Goal: Communication & Community: Answer question/provide support

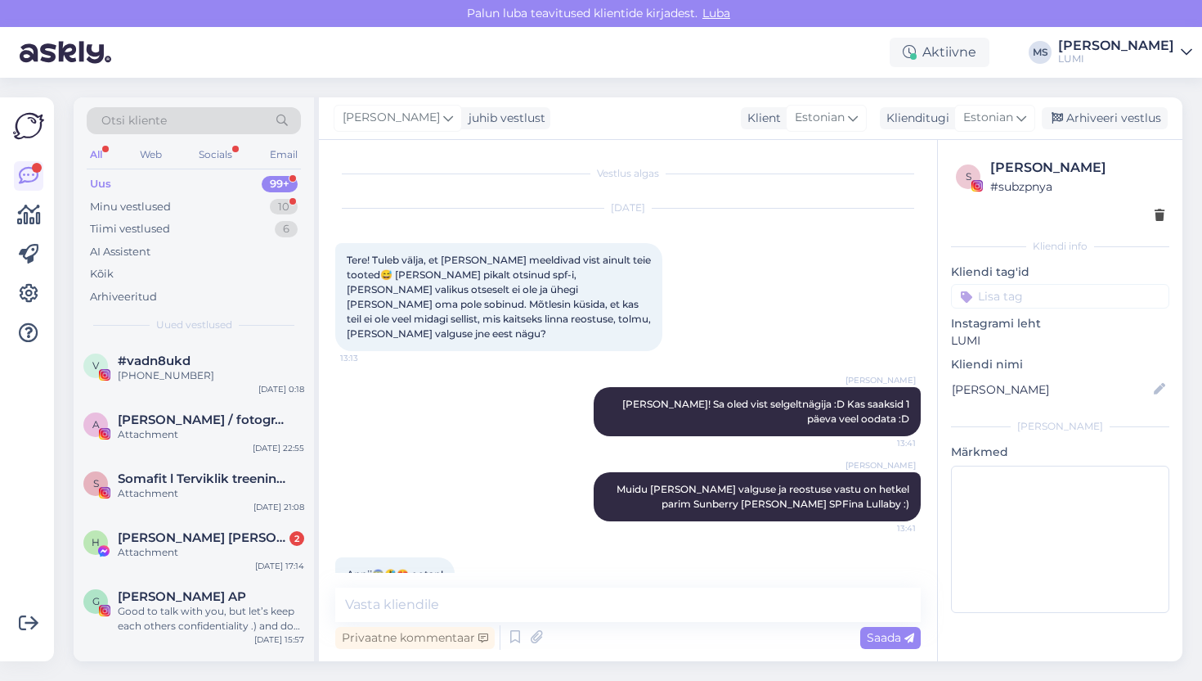
scroll to position [22, 0]
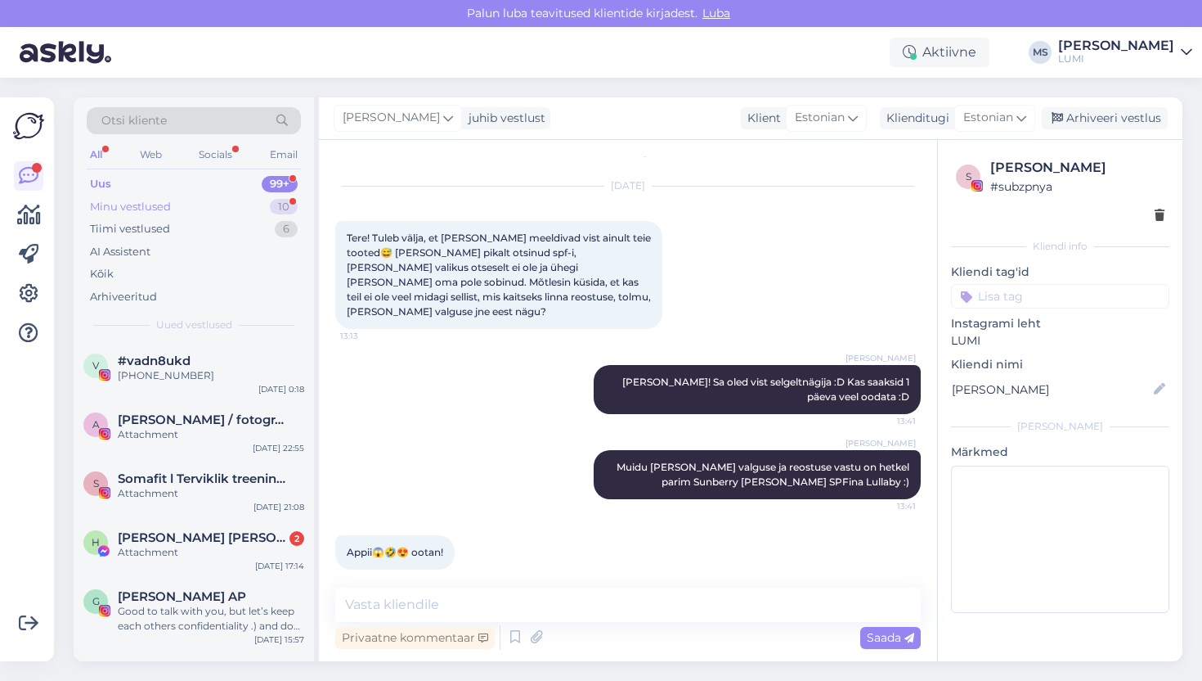
click at [184, 205] on div "Minu vestlused 10" at bounding box center [194, 206] width 214 height 23
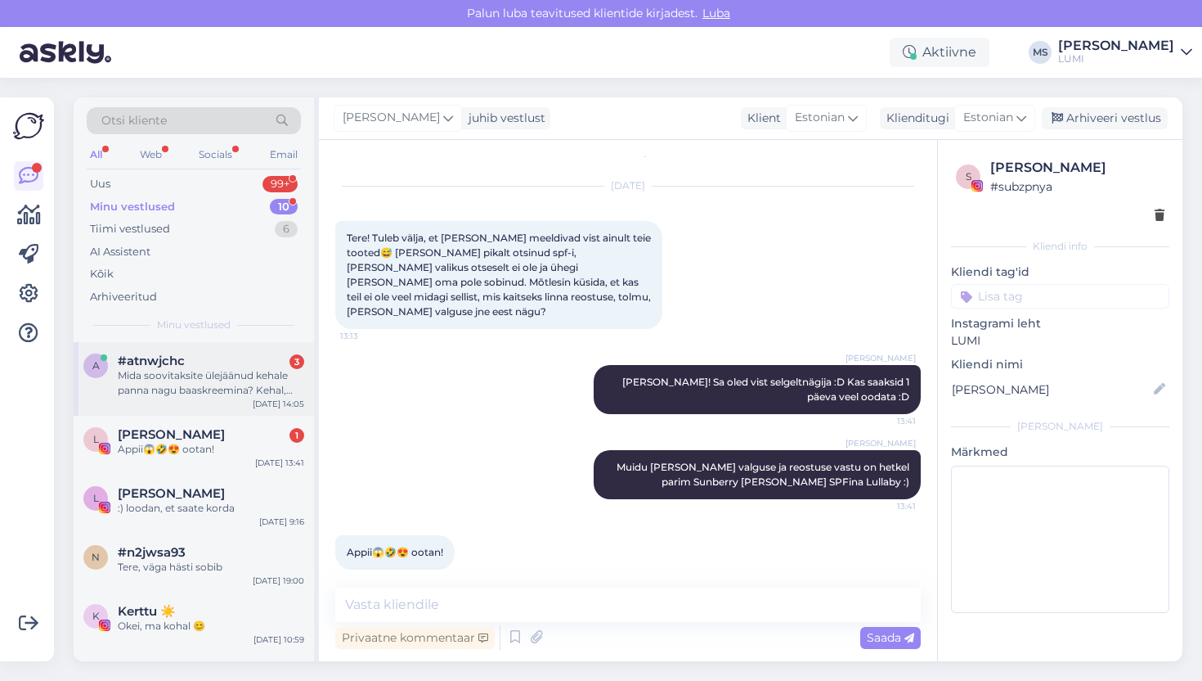
click at [188, 391] on div "Mida soovitaksite ülejäänud kehale panna nagu baaskreemina? Kehal, kätel-jalgad…" at bounding box center [211, 382] width 186 height 29
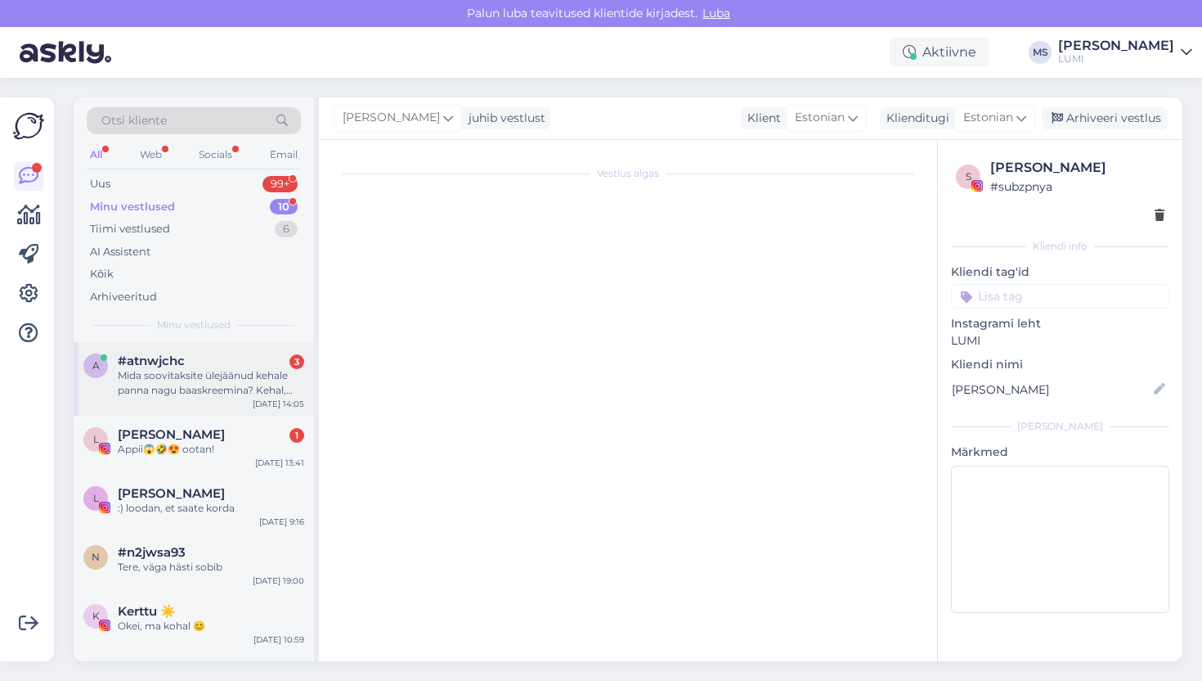
scroll to position [0, 0]
click at [245, 374] on div "Mida soovitaksite ülejäänud kehale panna nagu baaskreemina? Kehal, kätel-jalgad…" at bounding box center [211, 382] width 186 height 29
click at [241, 429] on div "[PERSON_NAME] 1" at bounding box center [211, 434] width 186 height 15
click at [242, 401] on div "a #atnwjchc 3 Mida soovitaksite ülejäänud kehale panna nagu baaskreemina? Kehal…" at bounding box center [194, 379] width 240 height 74
click at [195, 376] on div "Mida soovitaksite ülejäänud kehale panna nagu baaskreemina? Kehal, kätel-jalgad…" at bounding box center [211, 382] width 186 height 29
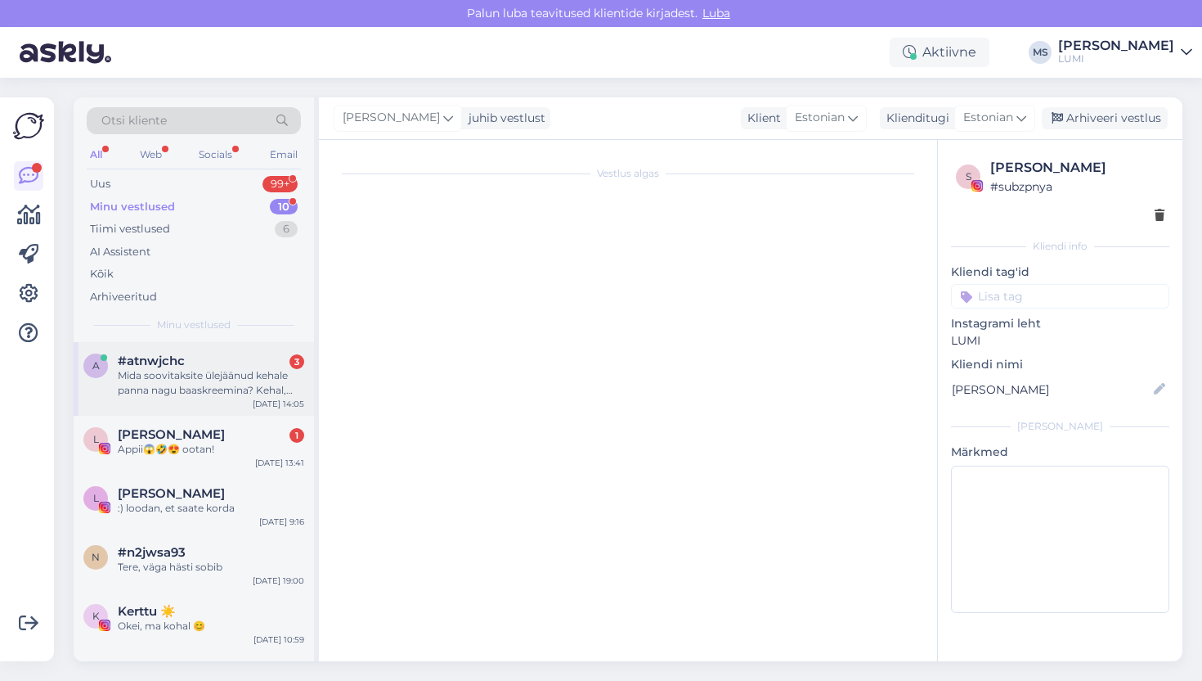
click at [212, 369] on div "Mida soovitaksite ülejäänud kehale panna nagu baaskreemina? Kehal, kätel-jalgad…" at bounding box center [211, 382] width 186 height 29
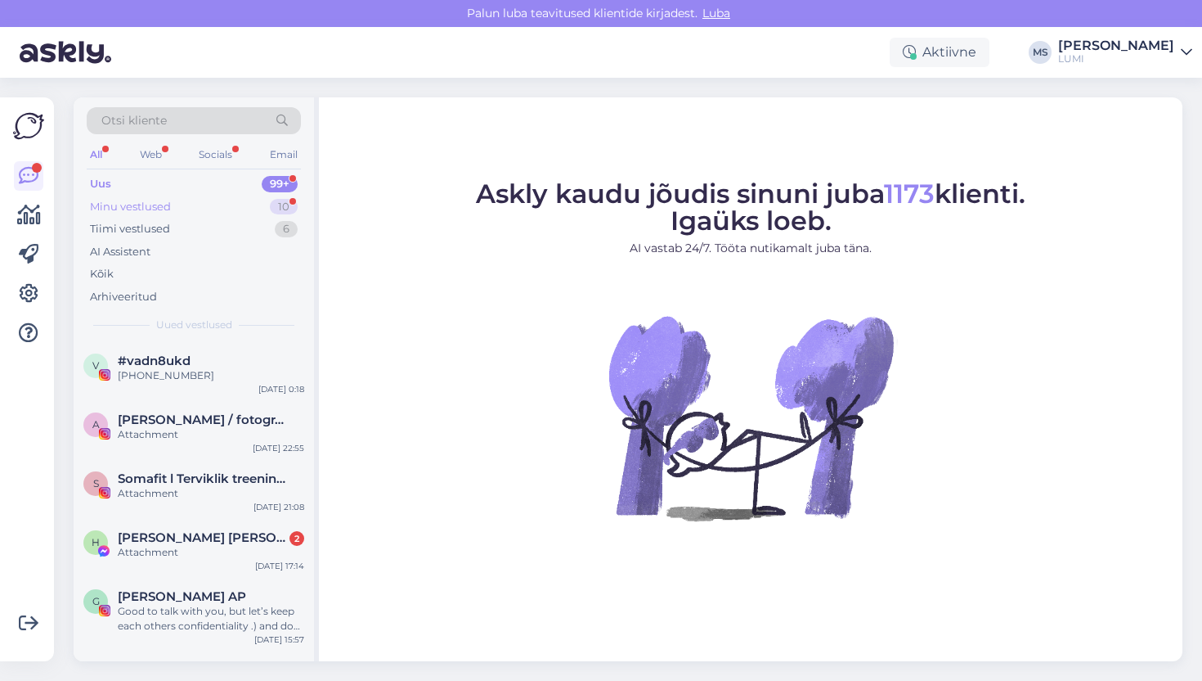
click at [137, 201] on div "Minu vestlused" at bounding box center [130, 207] width 81 height 16
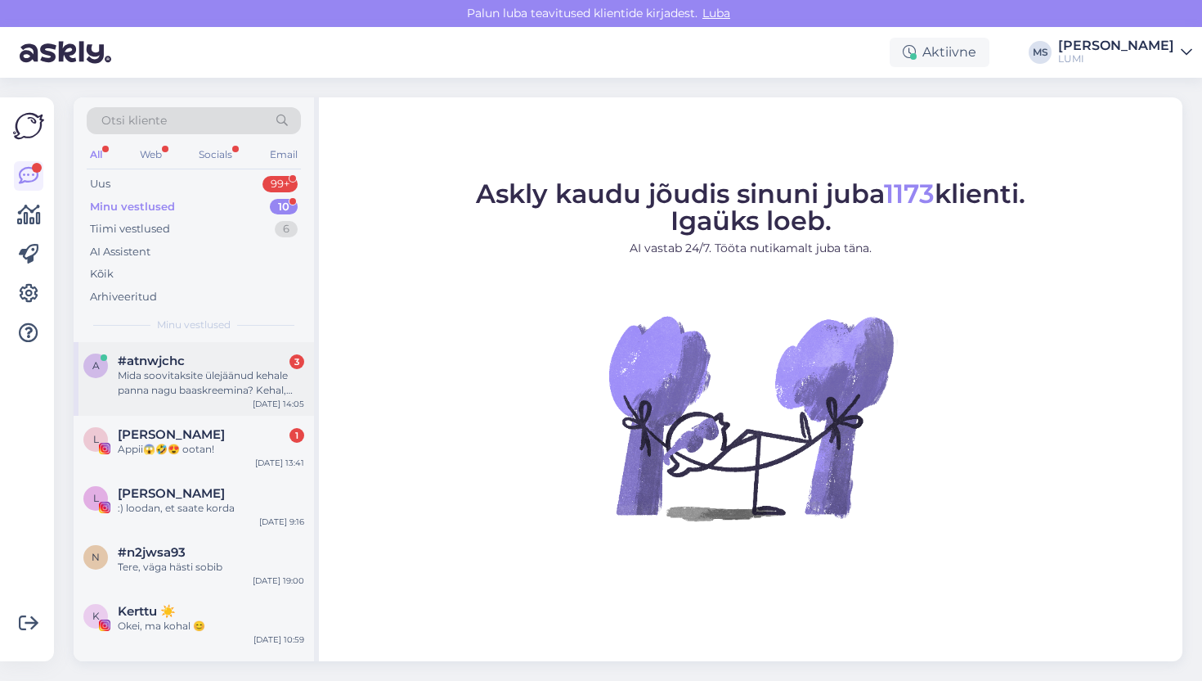
click at [165, 398] on div "a #atnwjchc 3 Mida soovitaksite ülejäänud kehale panna nagu baaskreemina? Kehal…" at bounding box center [194, 379] width 240 height 74
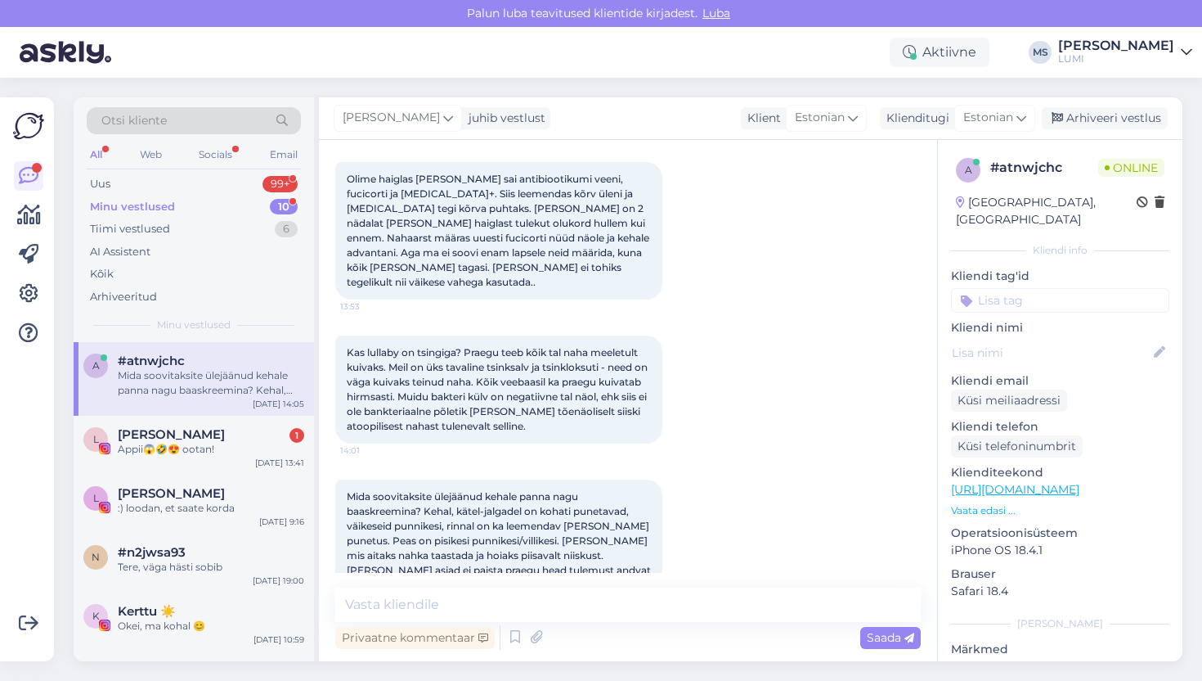
scroll to position [1053, 0]
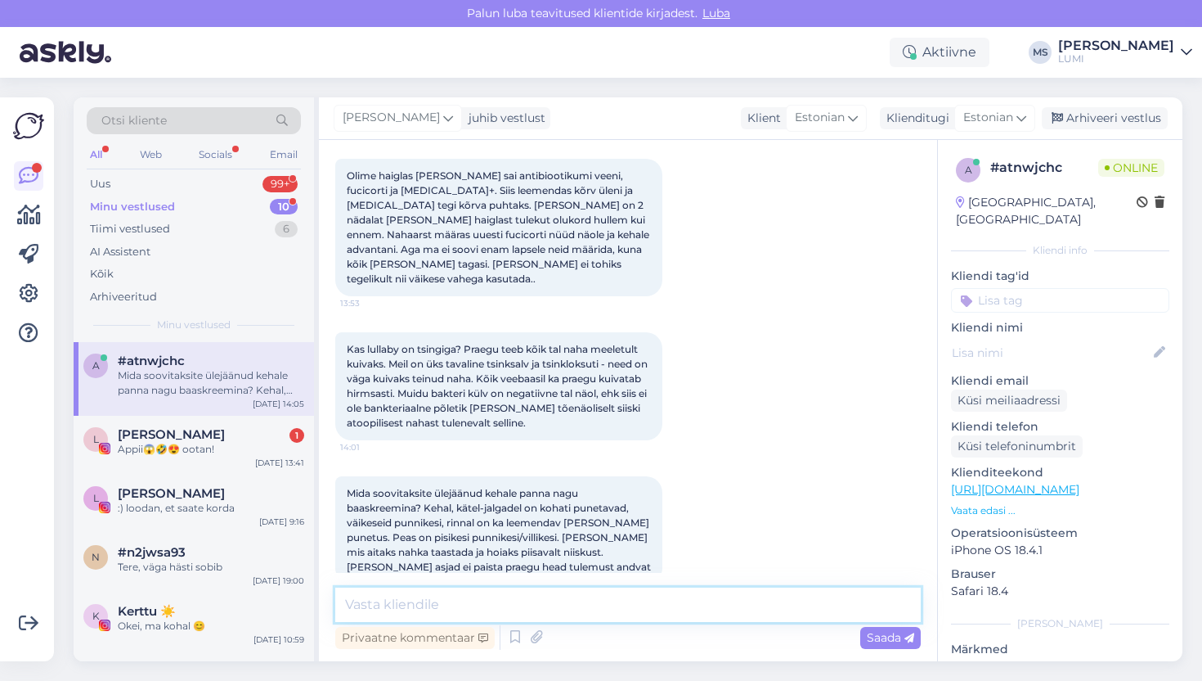
click at [577, 613] on textarea at bounding box center [628, 604] width 586 height 34
type textarea "baaskreemina Bio Klinik beebile sobilik"
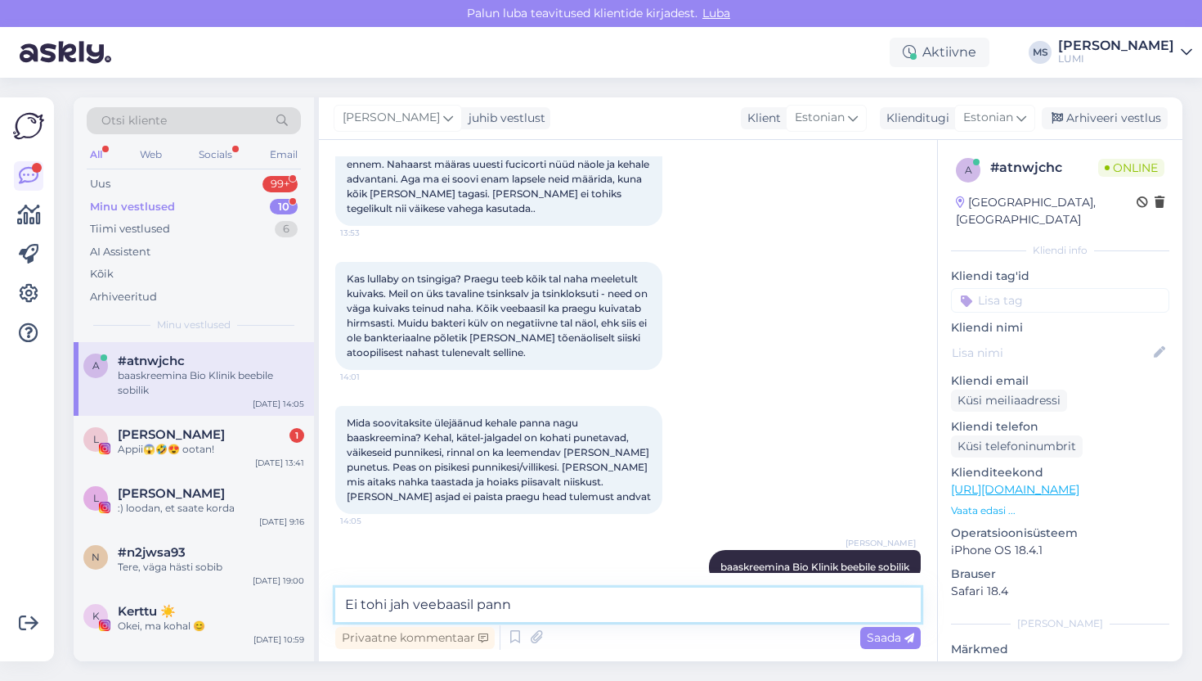
type textarea "Ei tohi jah veebaasil panna"
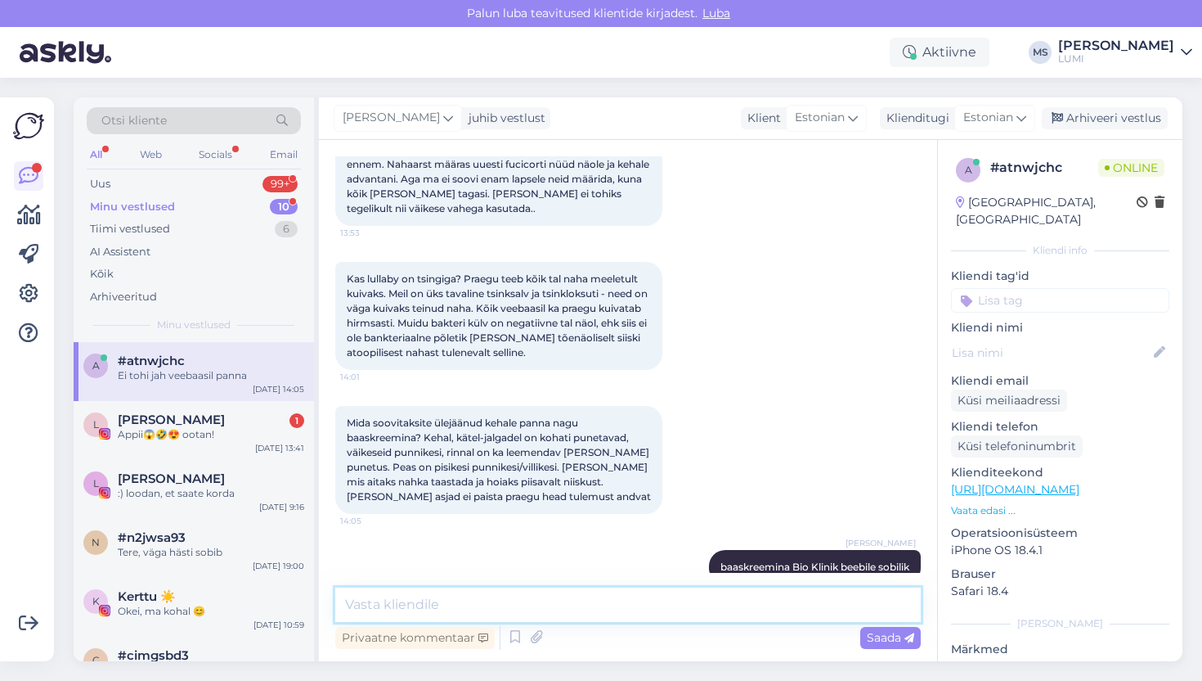
scroll to position [1193, 0]
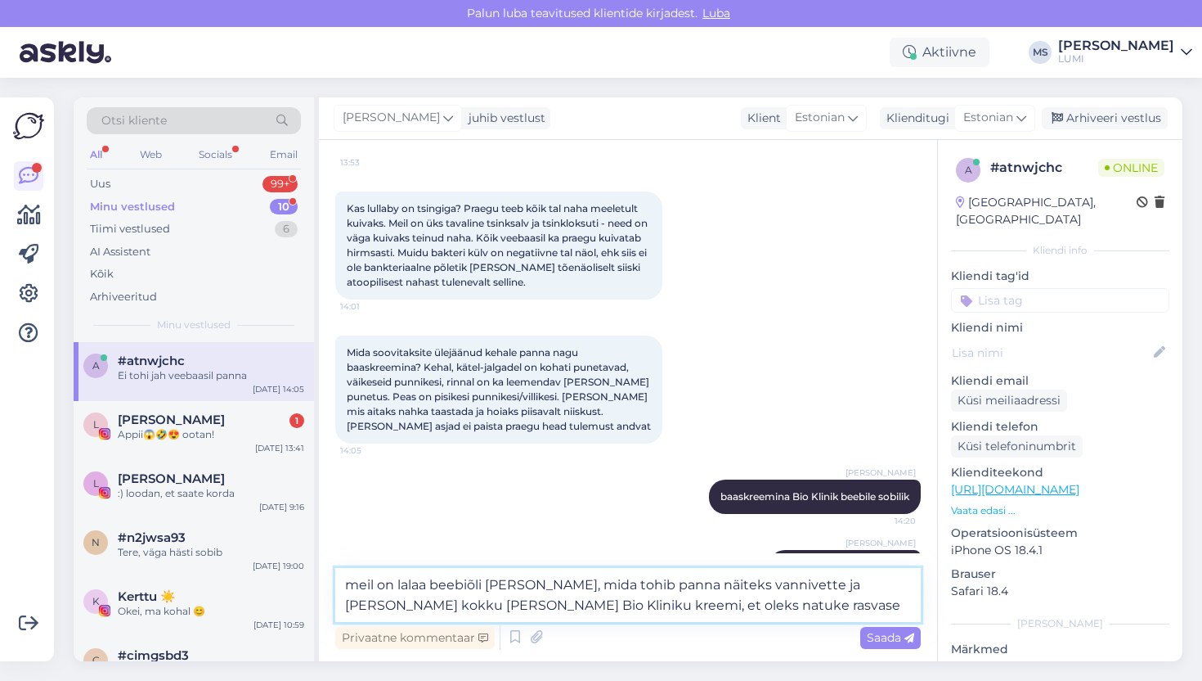
type textarea "meil on lalaa beebiõli ka selline, mida tohib panna näiteks vannivette ja vb se…"
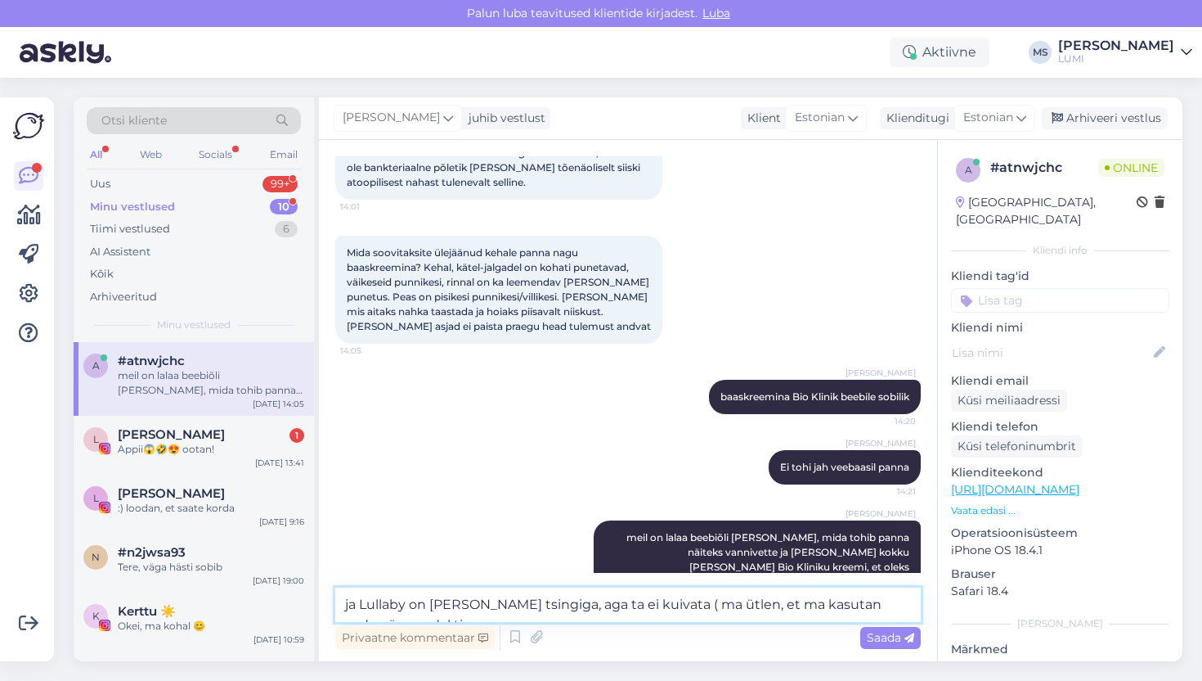
scroll to position [1313, 0]
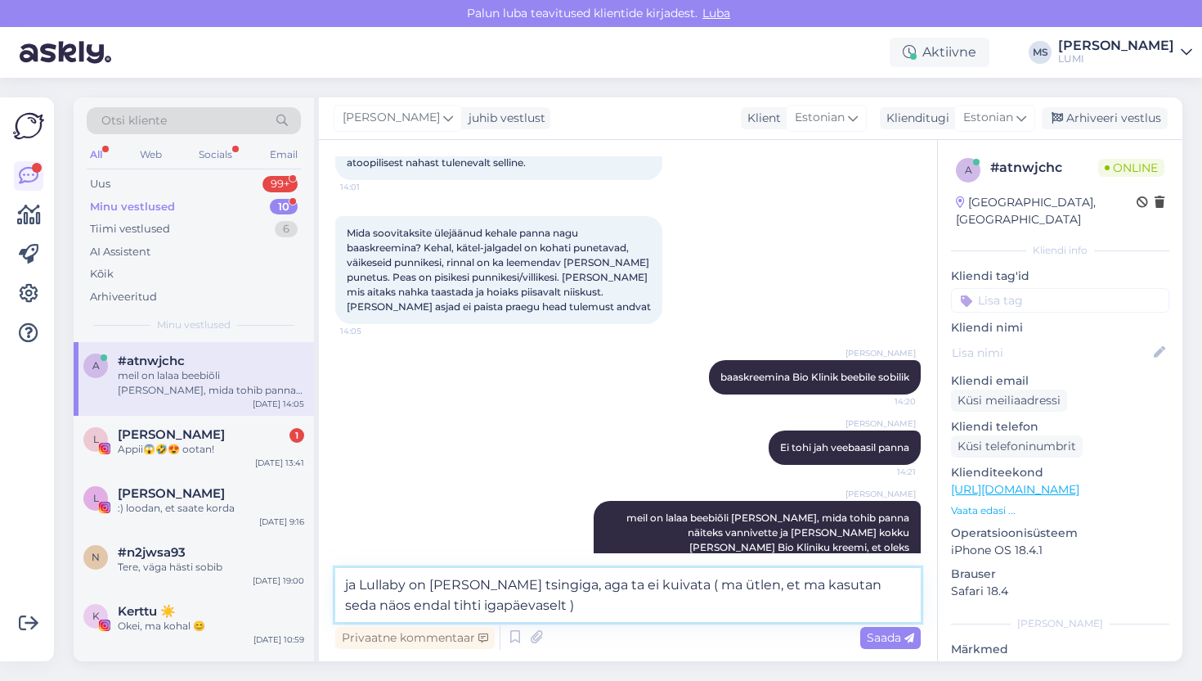
type textarea "ja Lullaby on küll tsingiga, aga ta ei kuivata ( ma ütlen, et ma kasutan seda n…"
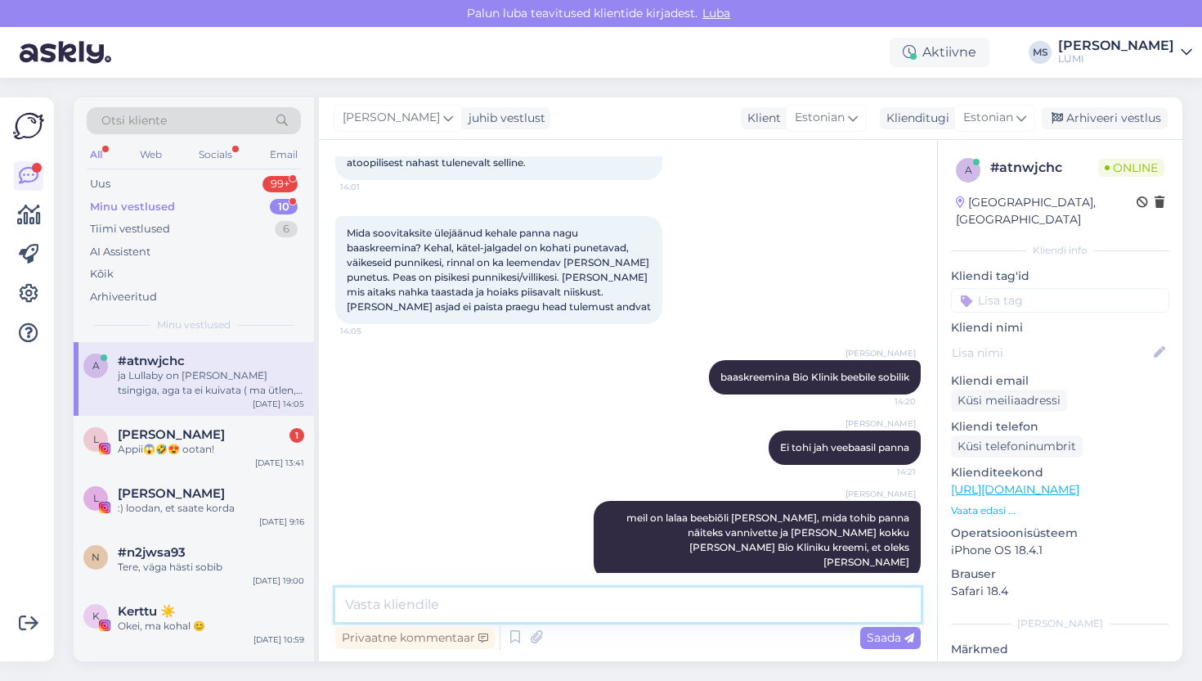
scroll to position [1378, 0]
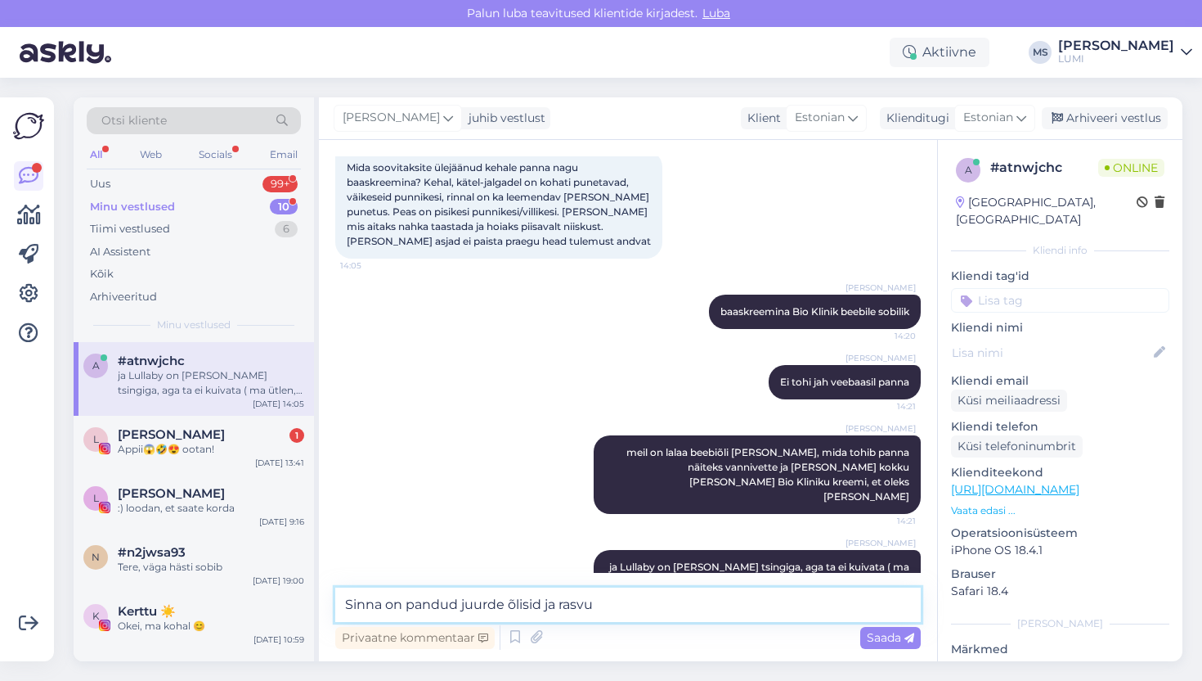
type textarea "Sinna on pandud juurde õlisid ja rasvu."
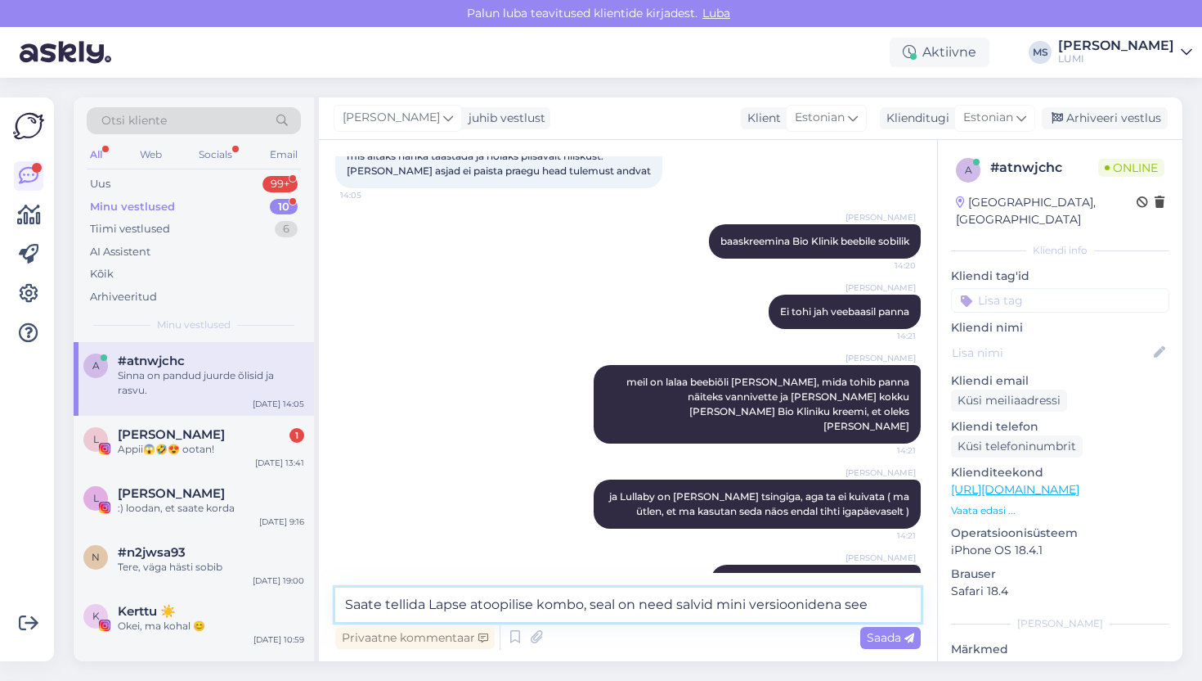
type textarea "Saate tellida Lapse atoopilise kombo, seal on need salvid mini versioonidena se…"
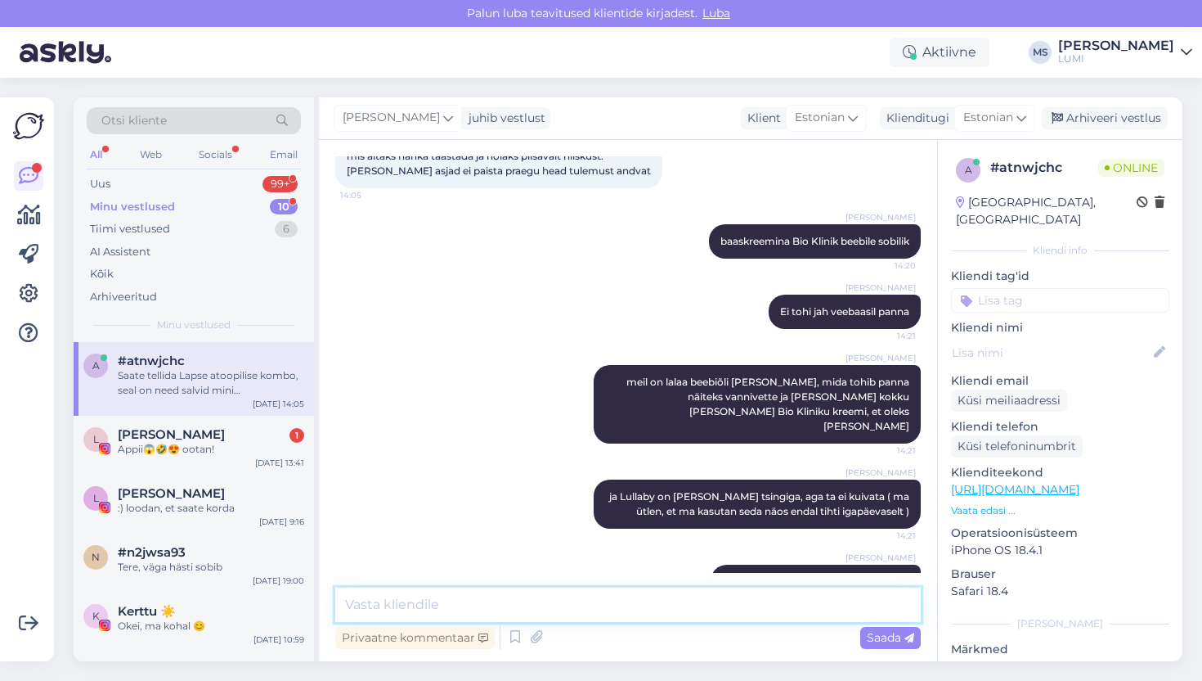
scroll to position [1534, 0]
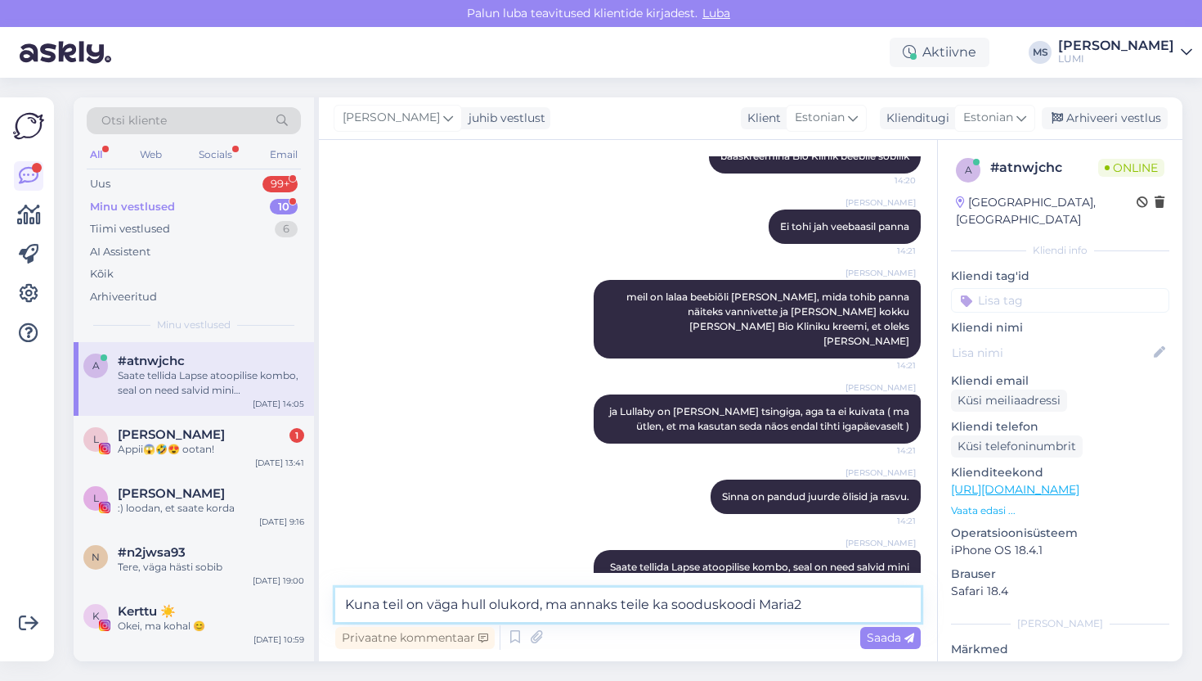
type textarea "Kuna teil on väga hull olukord, ma annaks teile ka sooduskoodi Maria20"
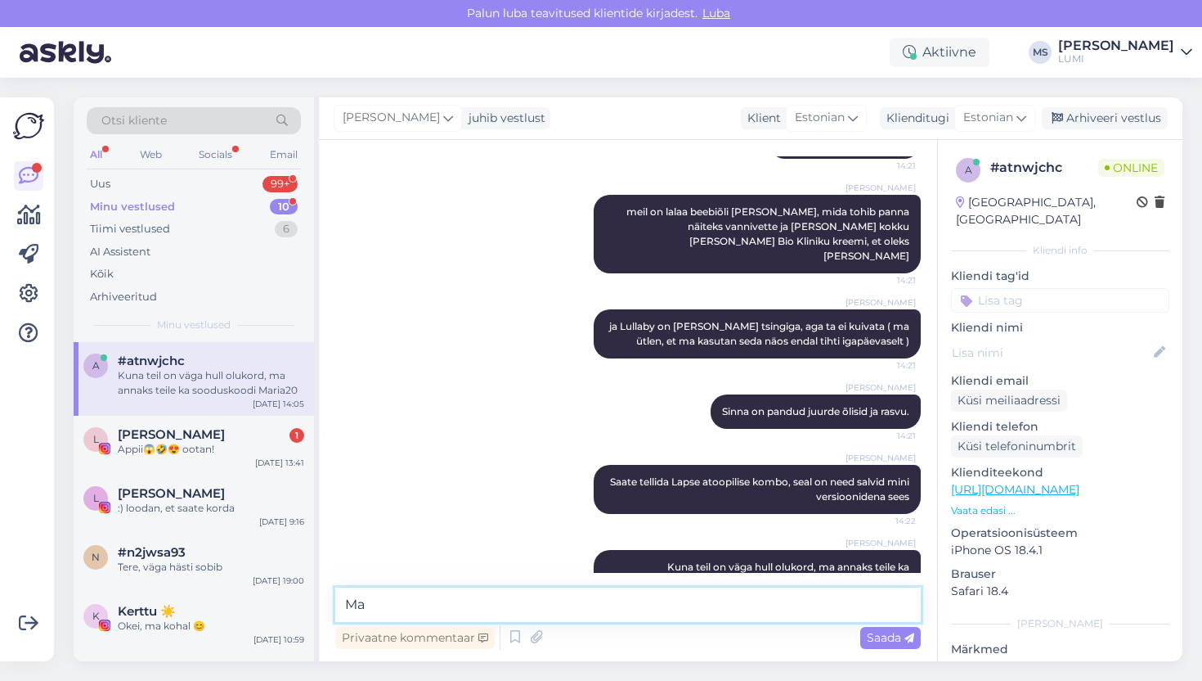
type textarea "M"
type textarea "Kui vana beebi on?"
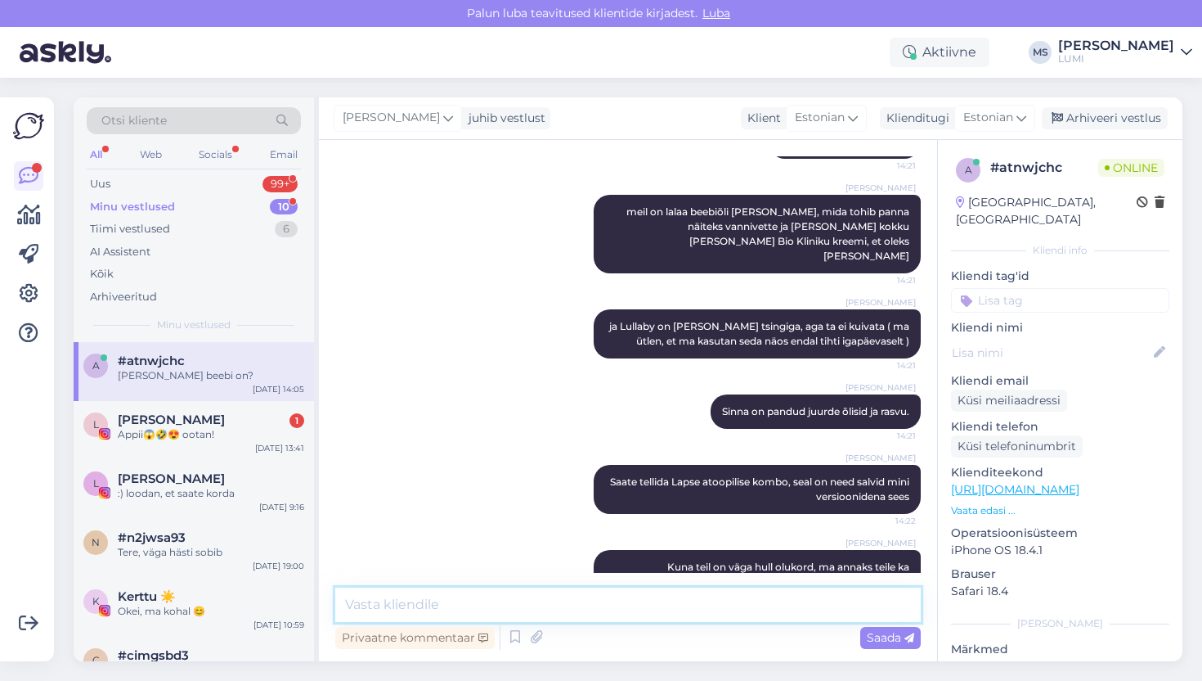
scroll to position [1689, 0]
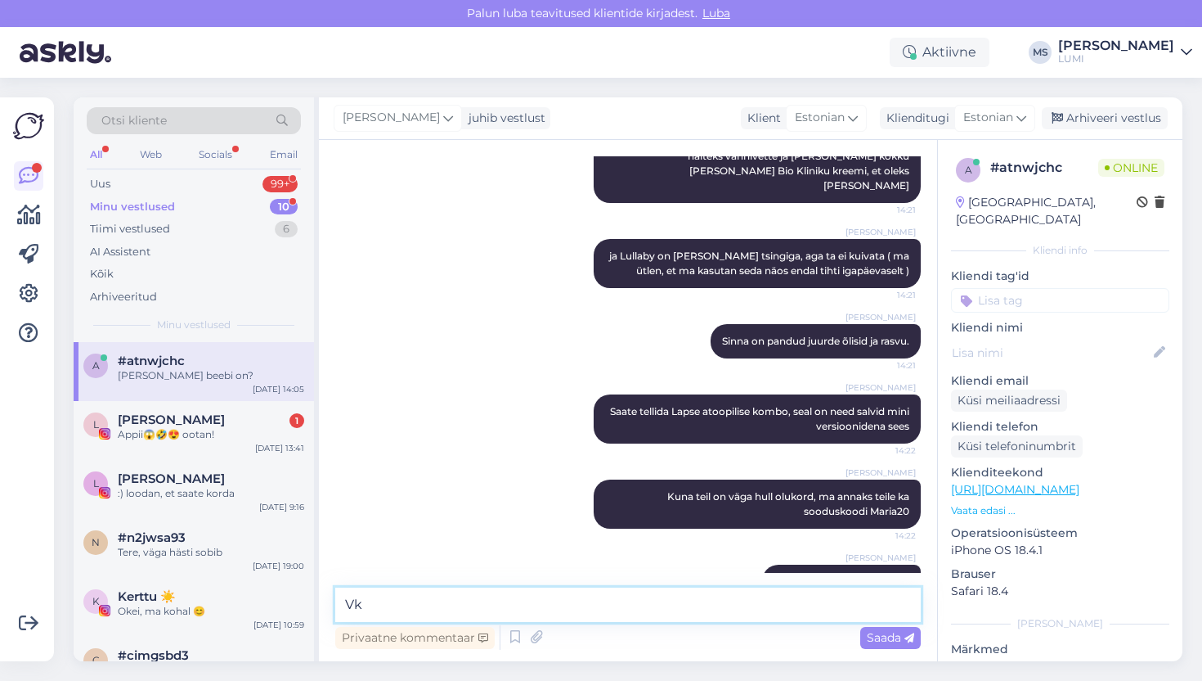
type textarea "V"
type textarea "Kas ta on rinnatoidul?"
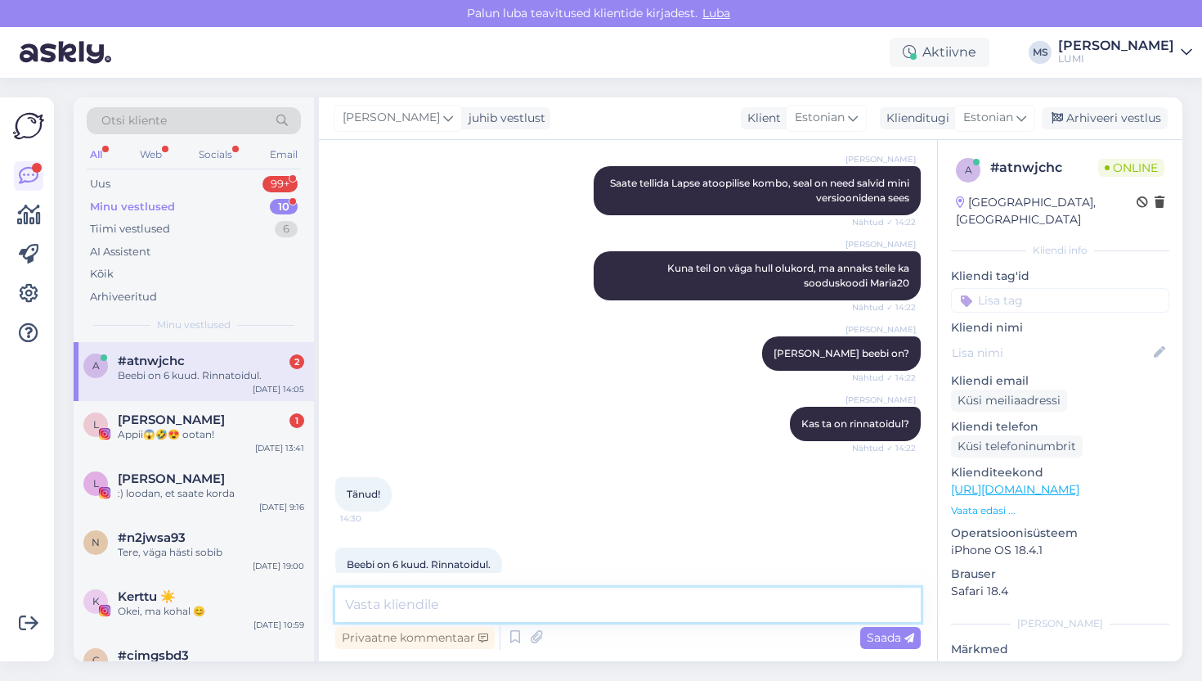
scroll to position [1900, 0]
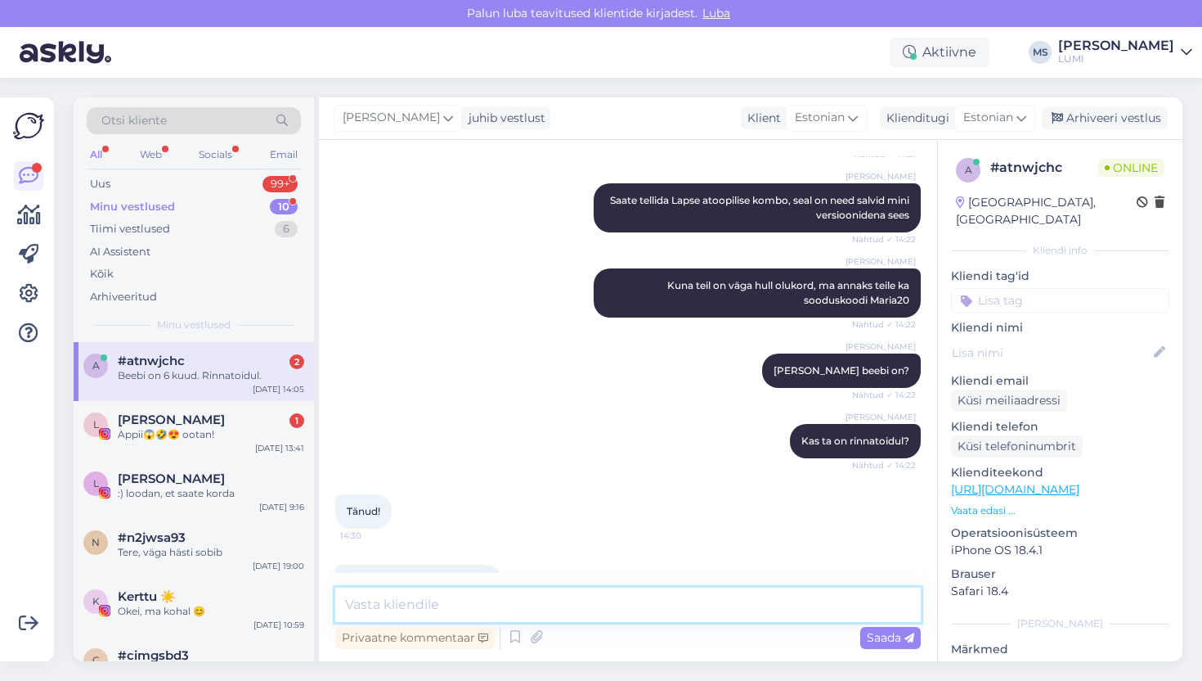
click at [568, 602] on textarea at bounding box center [628, 604] width 586 height 34
type textarea "V"
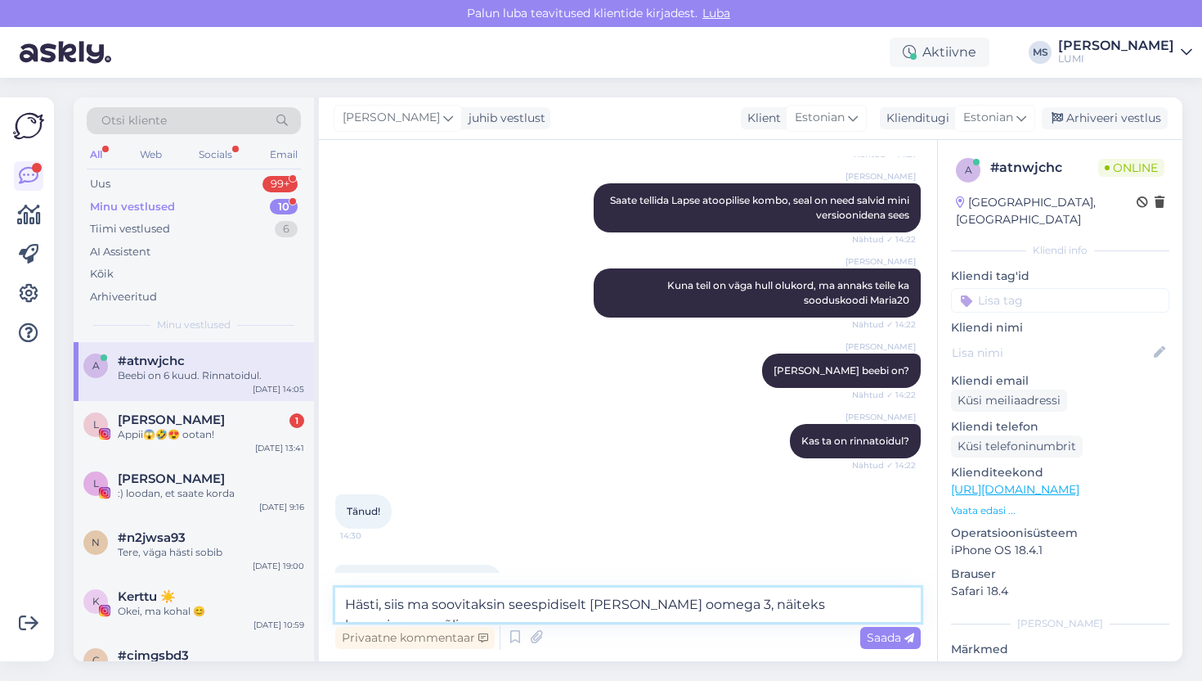
type textarea "Hästi, siis ma soovitaksin seespidiselt võtta oomega 3, näiteks kanepiseemneõli…"
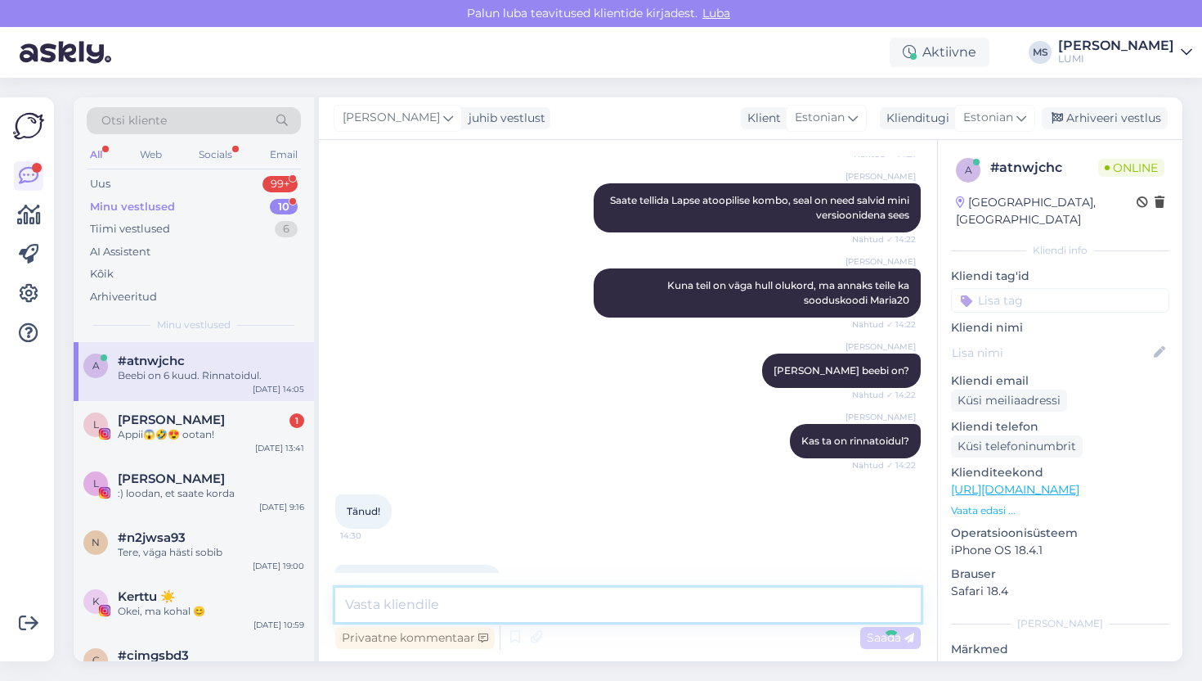
scroll to position [1985, 0]
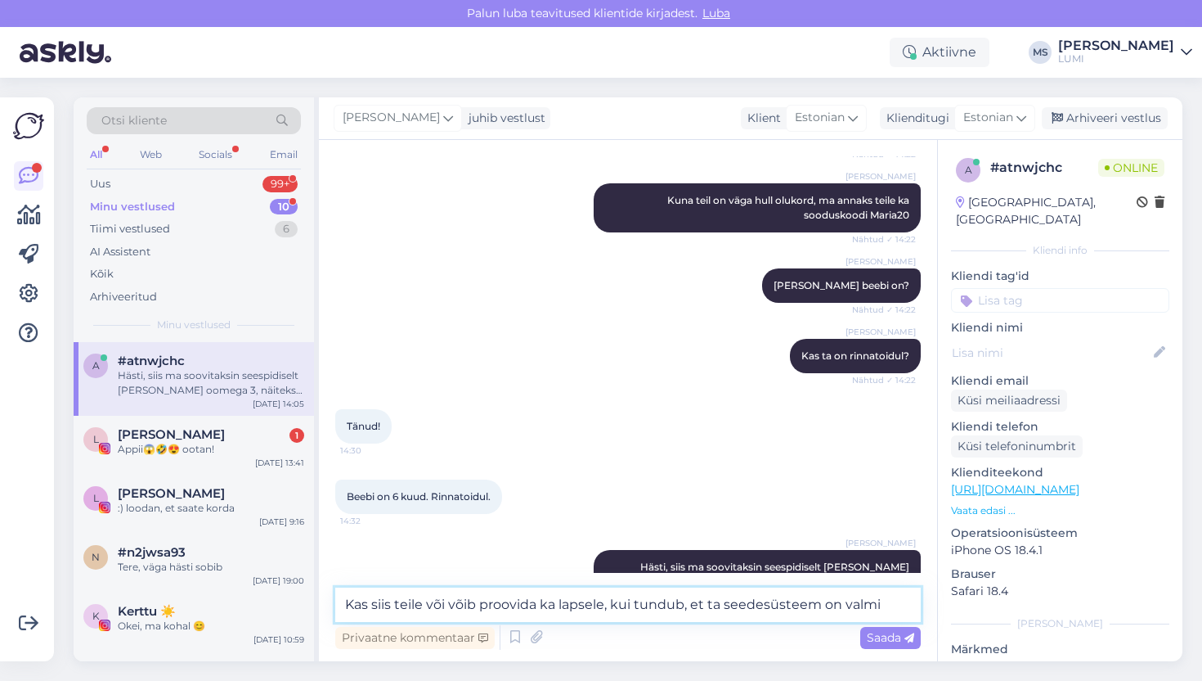
type textarea "Kas siis teile või võib proovida ka lapsele, kui tundub, et ta seedesüsteem on …"
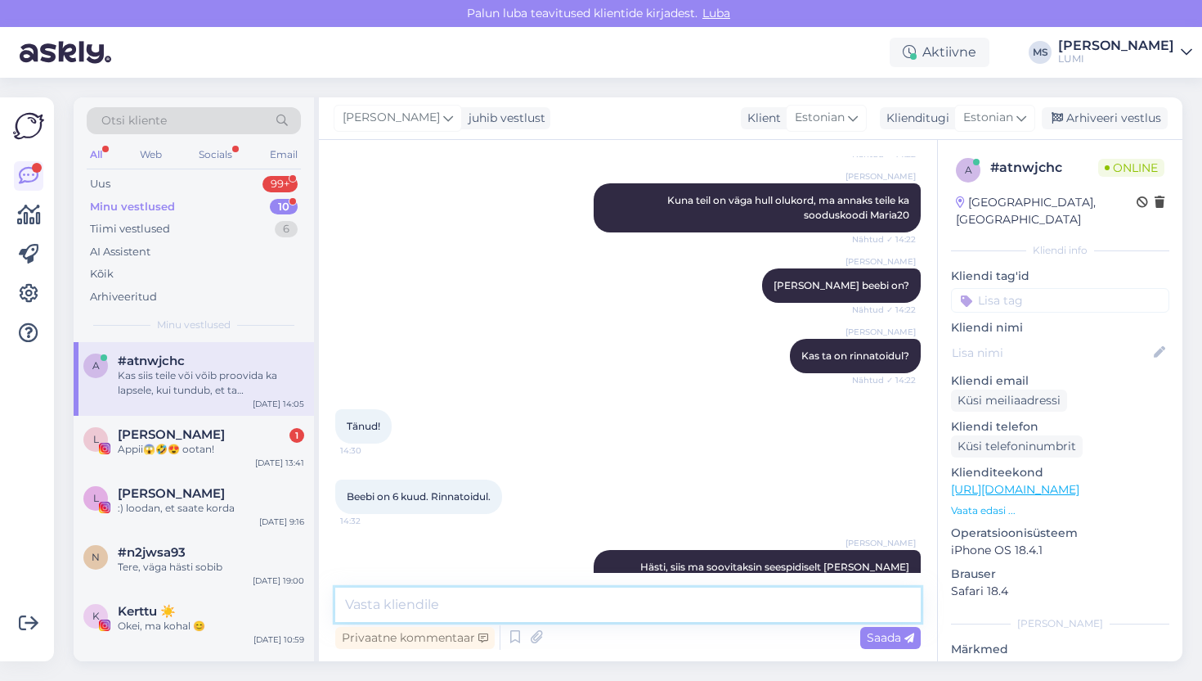
scroll to position [2070, 0]
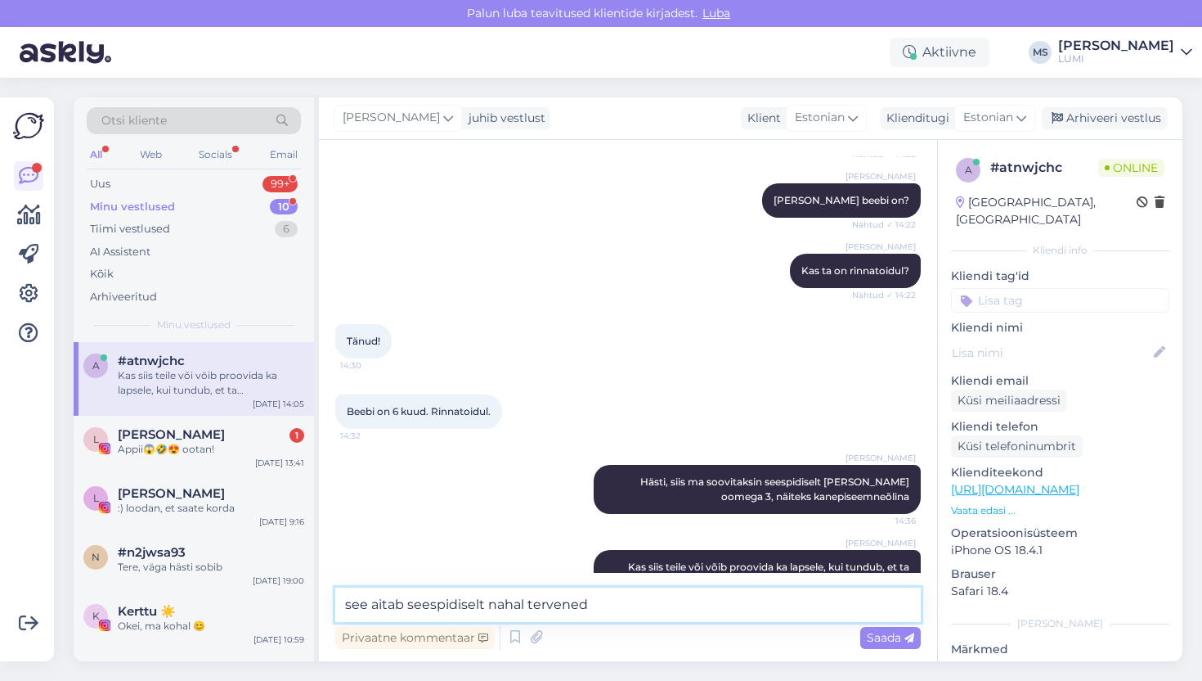
type textarea "see aitab seespidiselt nahal terveneda"
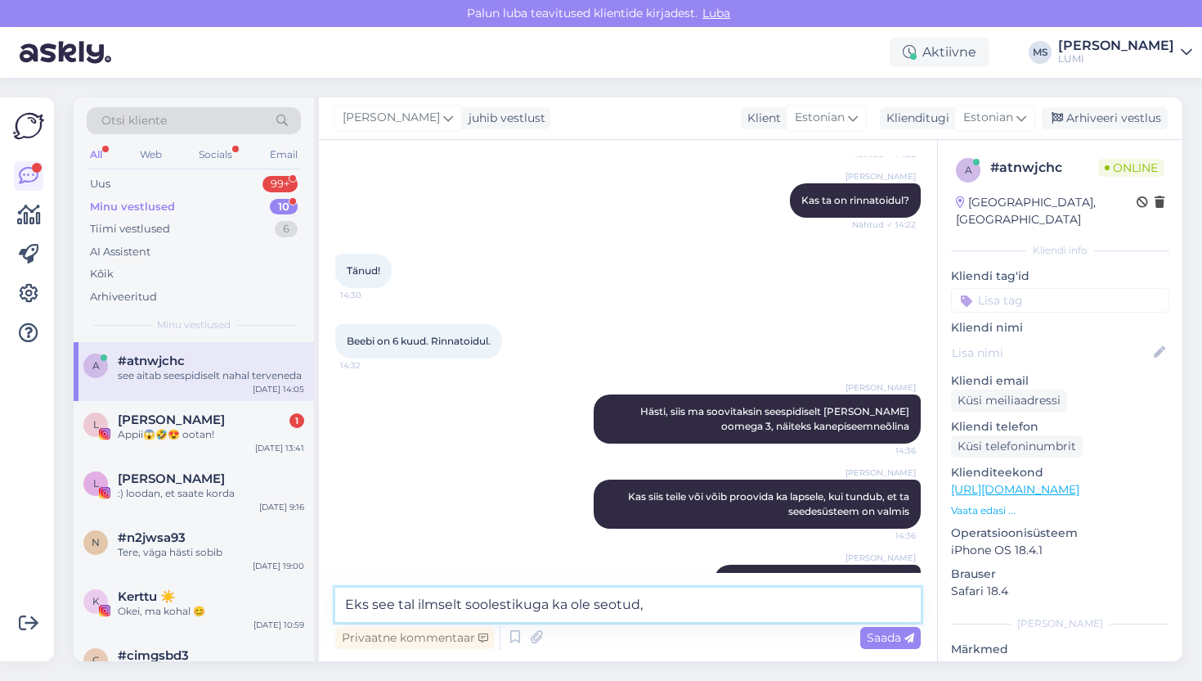
type textarea "Eks see tal ilmselt soolestikuga ka ole seotud"
drag, startPoint x: 649, startPoint y: 605, endPoint x: 332, endPoint y: 599, distance: 316.6
click at [332, 599] on div "Vestlus algas Sep 25 2025 Tere! Kas BIO-KLINIK Rahustav ja sügavniisutav kehakr…" at bounding box center [628, 400] width 618 height 521
type textarea "Ja ehk mingid probiootikumid võiksid teda aidata"
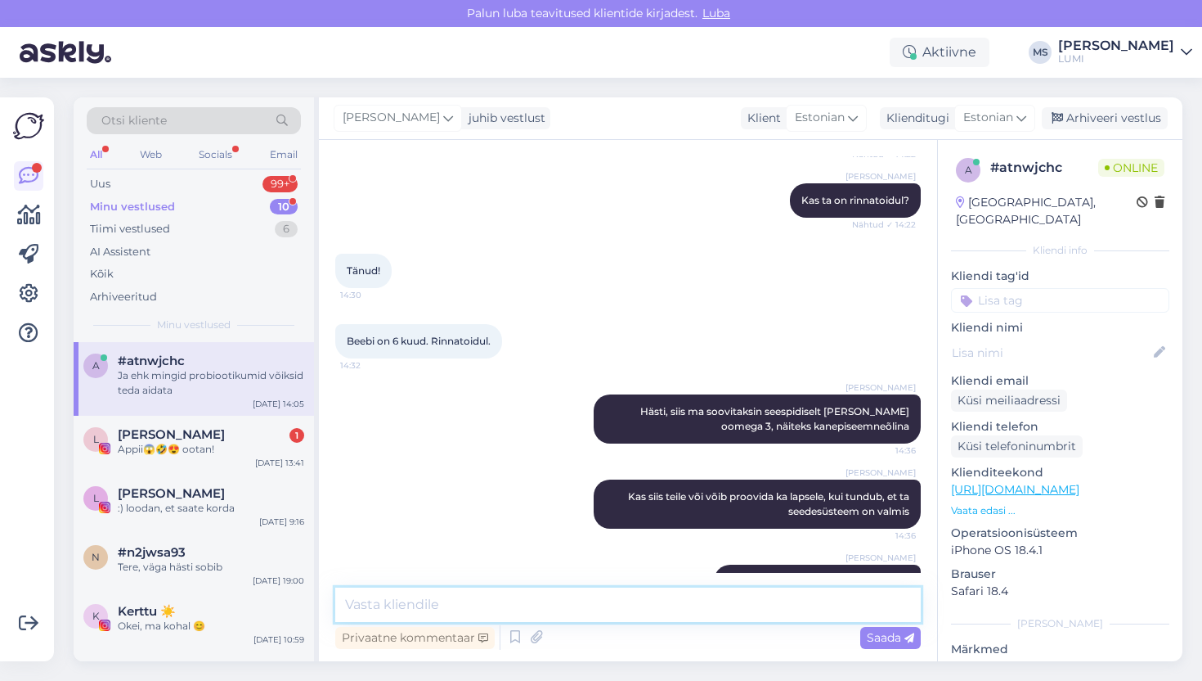
scroll to position [2211, 0]
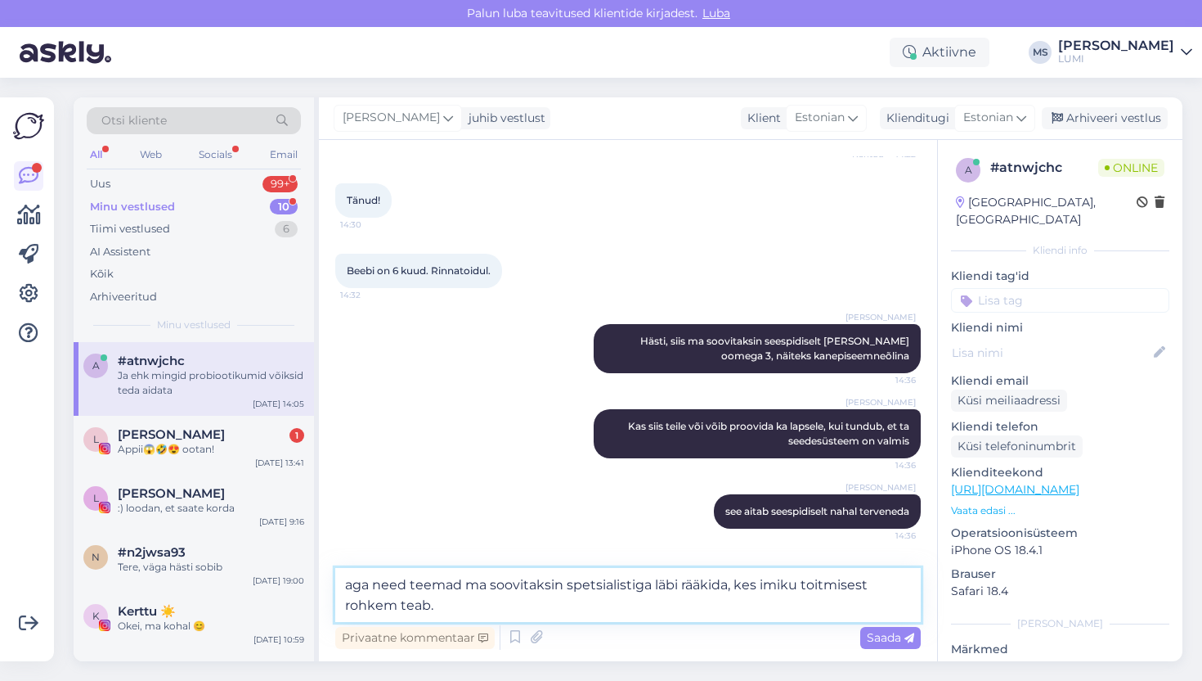
type textarea "aga need teemad ma soovitaksin spetsialistiga läbi rääkida, kes imiku toitmises…"
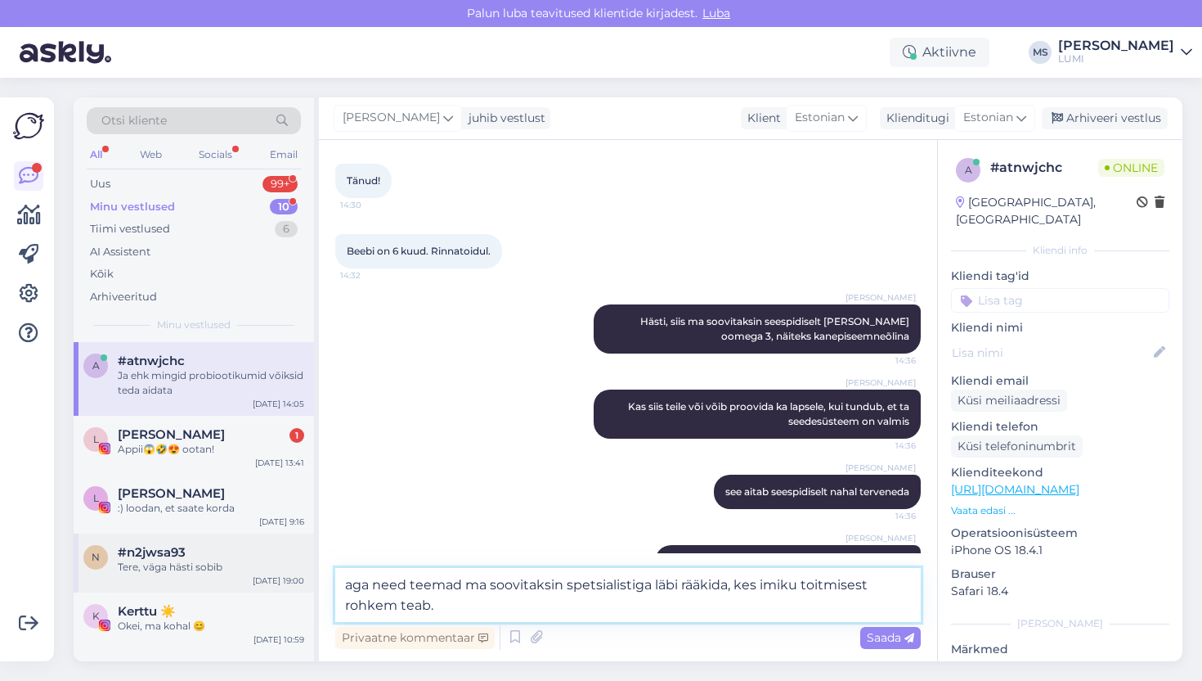
drag, startPoint x: 456, startPoint y: 607, endPoint x: 303, endPoint y: 564, distance: 158.2
click at [303, 564] on div "Otsi kliente All Web Socials Email Uus 99+ Minu vestlused 10 Tiimi vestlused 6 …" at bounding box center [628, 379] width 1109 height 564
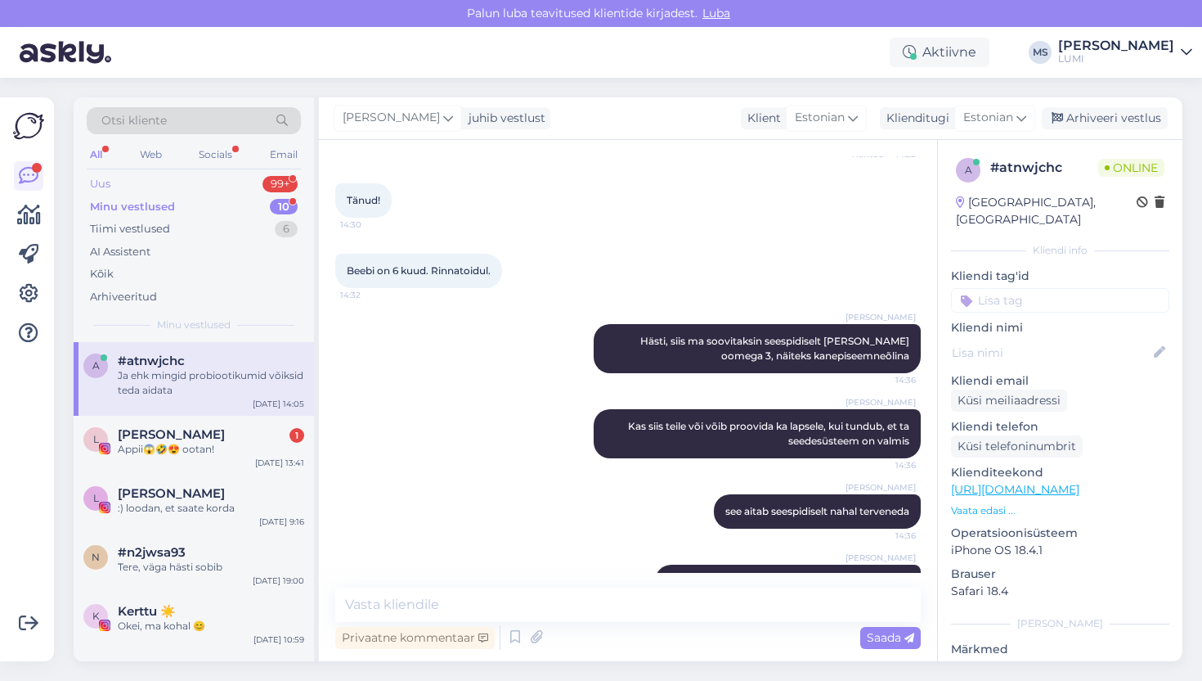
click at [142, 180] on div "Uus 99+" at bounding box center [194, 184] width 214 height 23
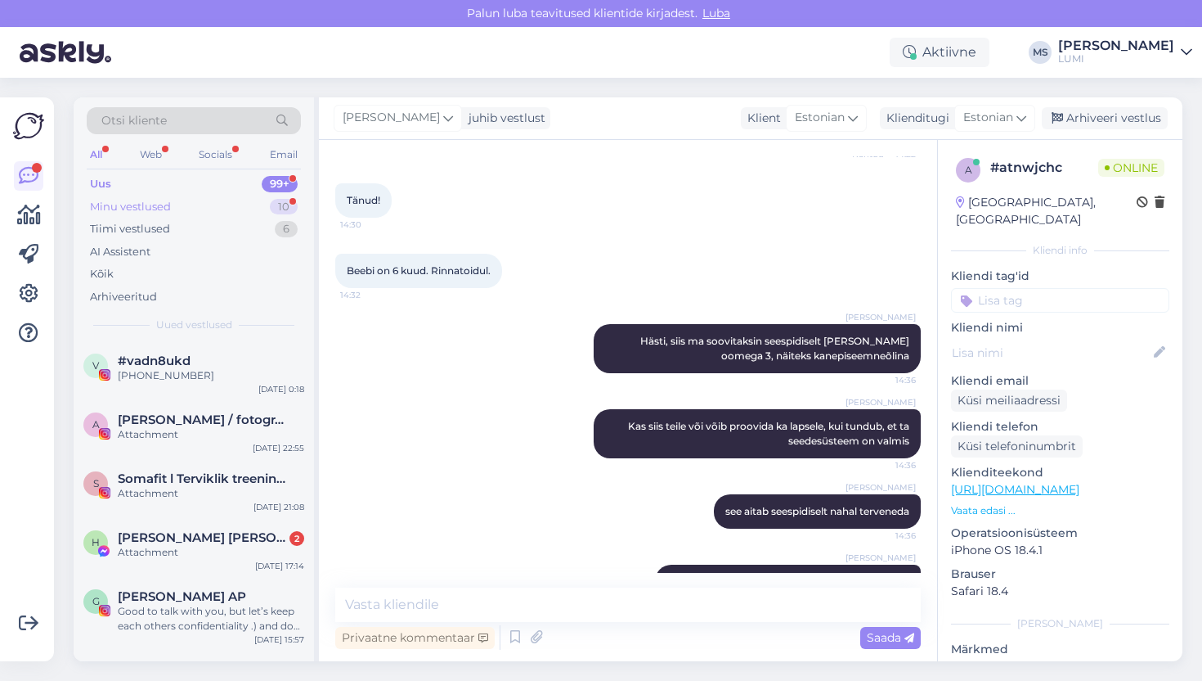
click at [138, 201] on div "Minu vestlused" at bounding box center [130, 207] width 81 height 16
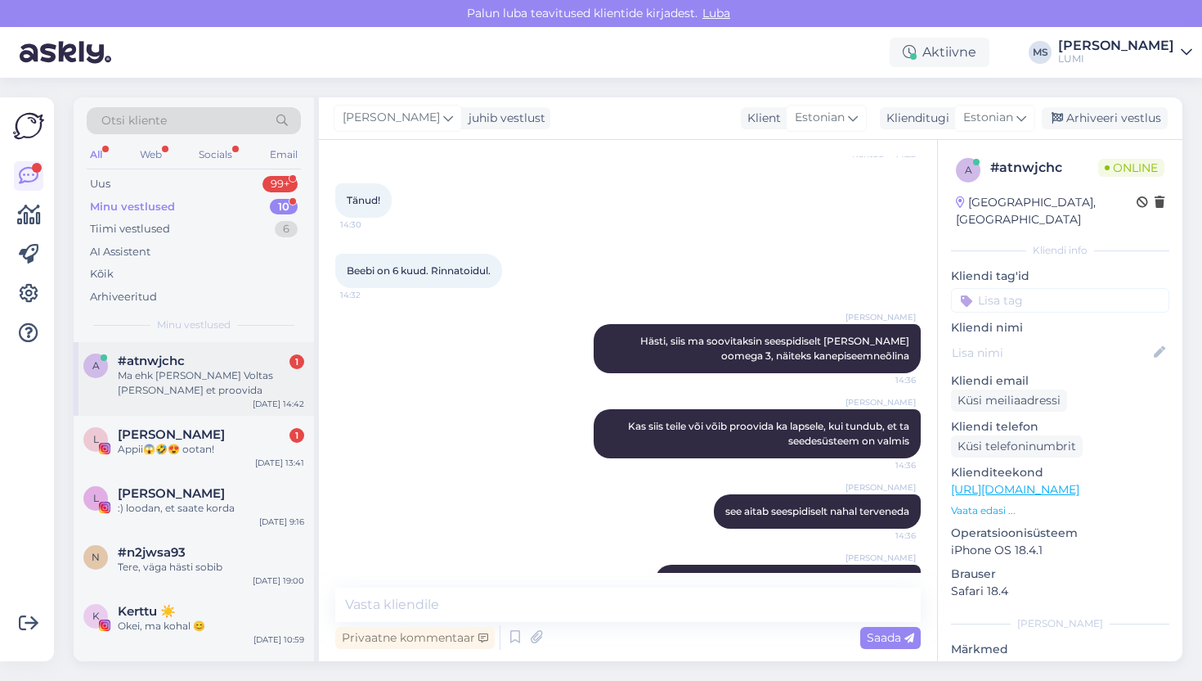
click at [188, 402] on div "a #atnwjchc 1 Ma ehk jõuan käia Voltas ka täna et proovida Sep 25 14:42" at bounding box center [194, 379] width 240 height 74
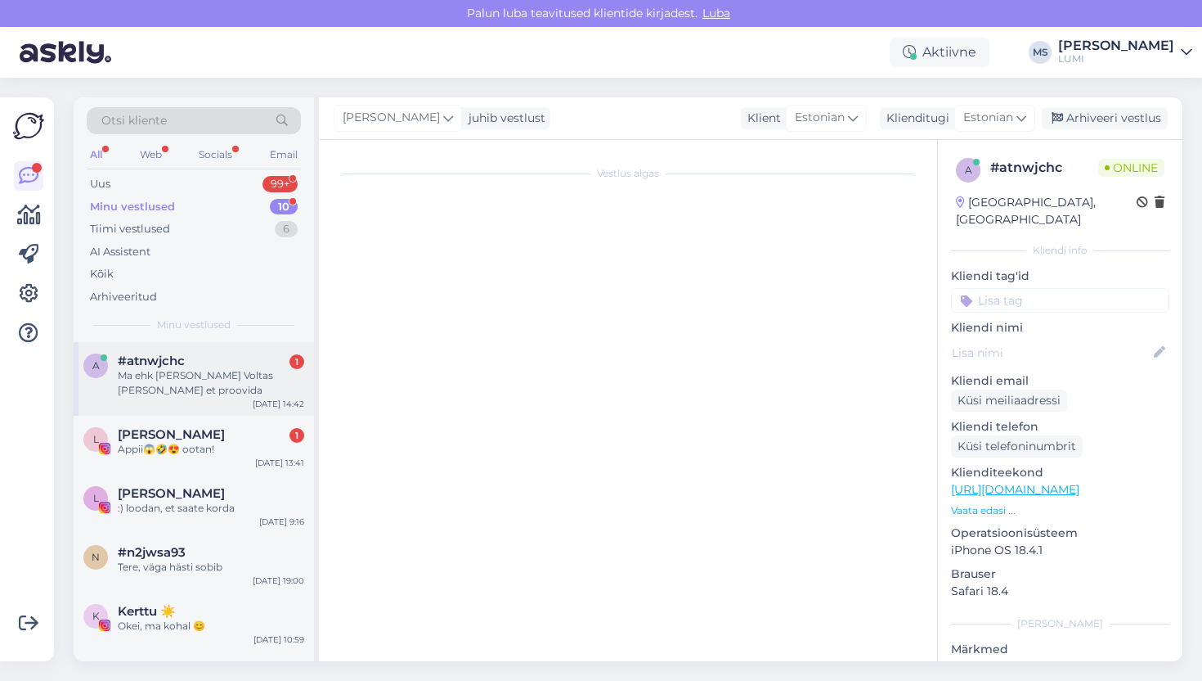
scroll to position [0, 0]
click at [146, 380] on div "Ma ehk jõuan käia Voltas ka täna et proovida" at bounding box center [211, 382] width 186 height 29
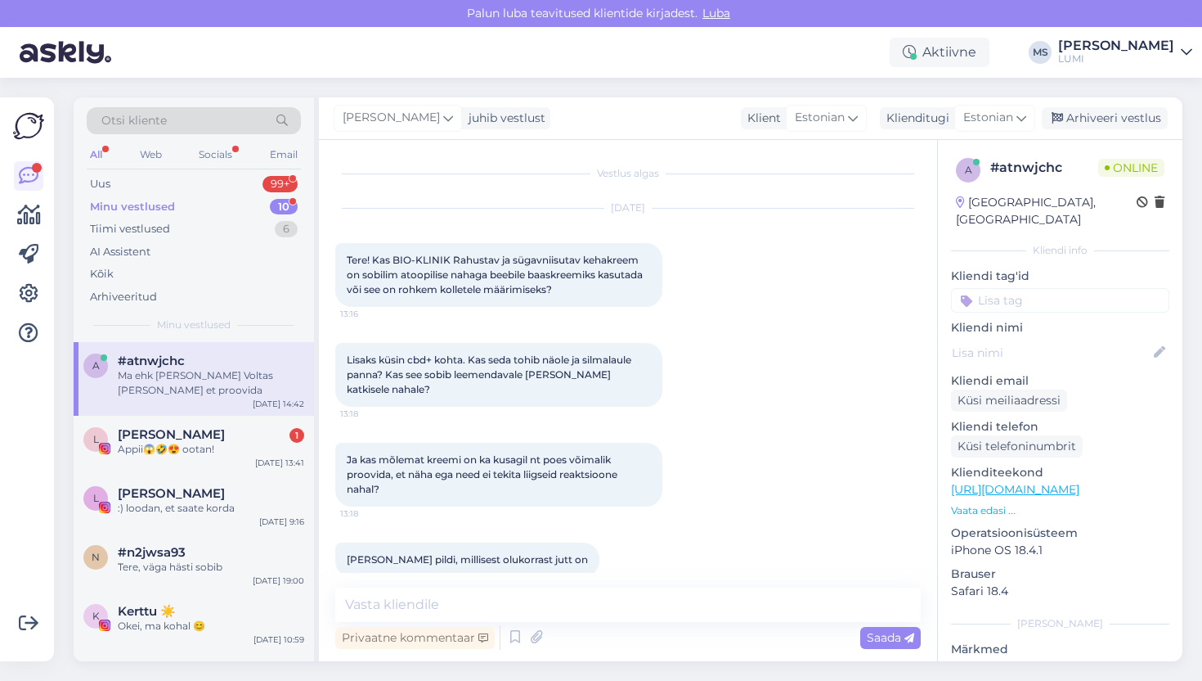
scroll to position [2281, 0]
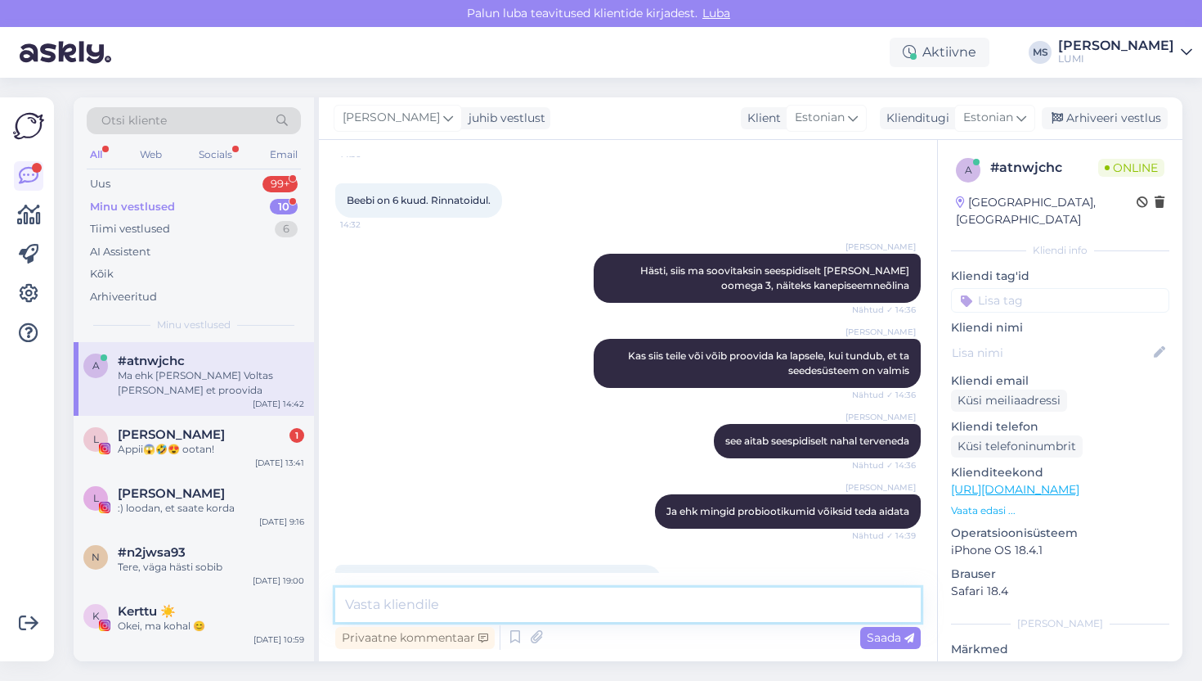
click at [362, 610] on textarea at bounding box center [628, 604] width 586 height 34
type textarea "loodan, et saate korda :)"
